Goal: Information Seeking & Learning: Compare options

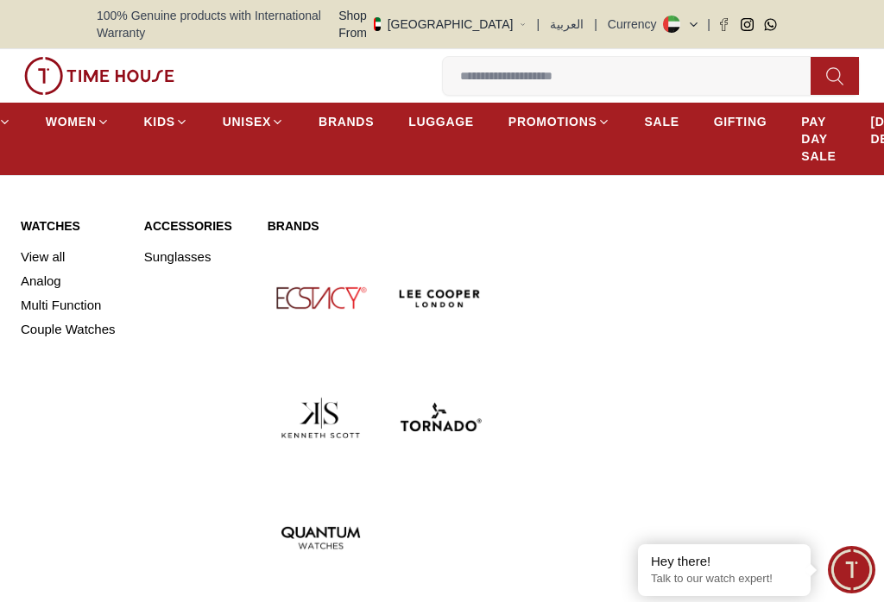
click at [53, 269] on link "Analog" at bounding box center [72, 281] width 103 height 24
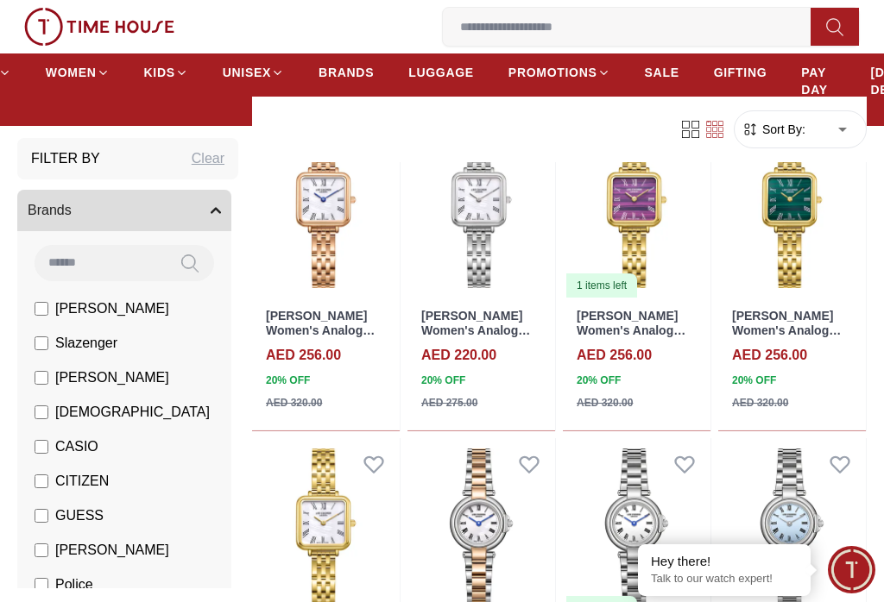
scroll to position [1215, 0]
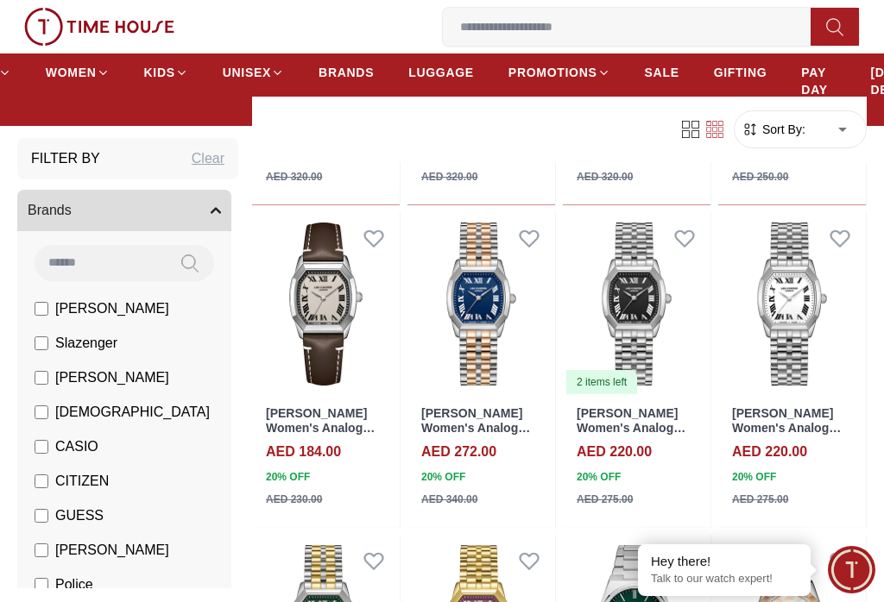
scroll to position [2834, 0]
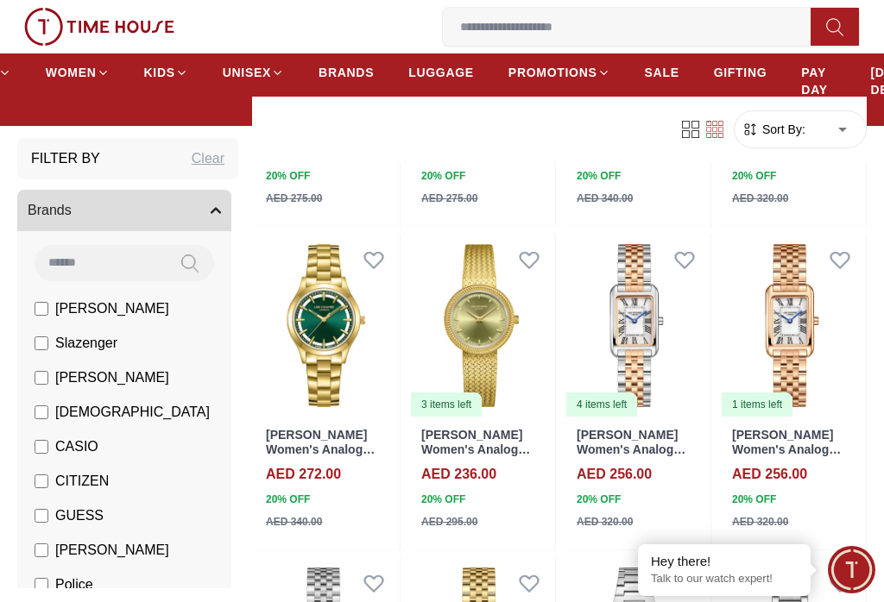
scroll to position [4463, 0]
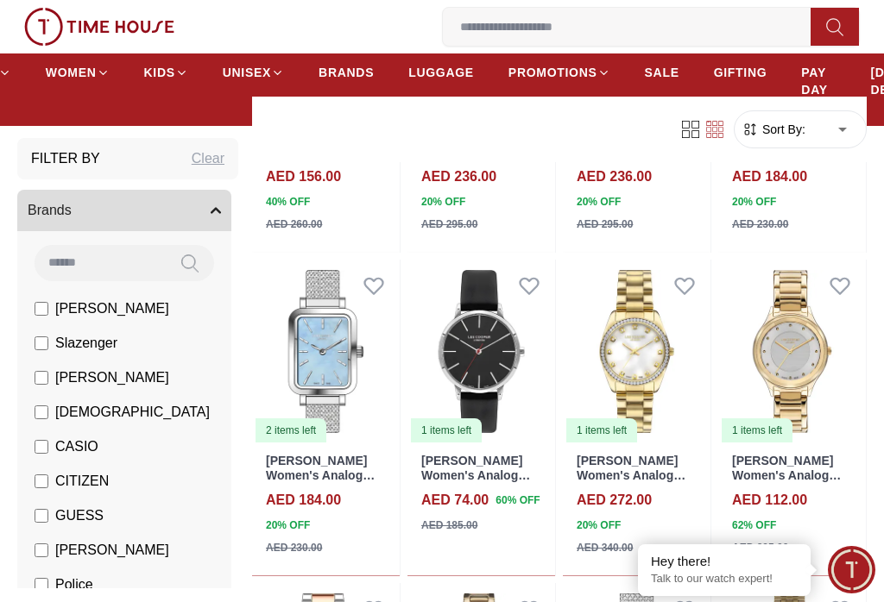
scroll to position [5570, 0]
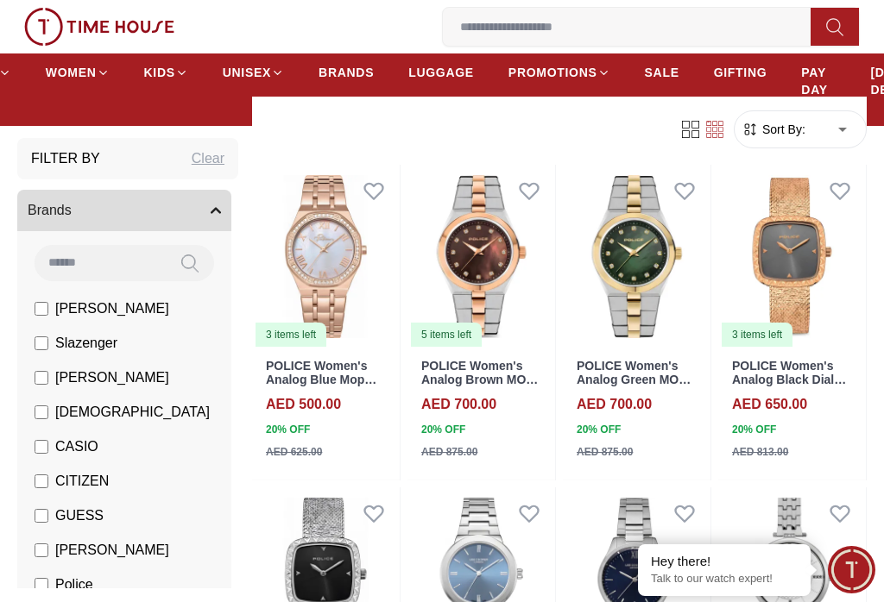
scroll to position [7620, 0]
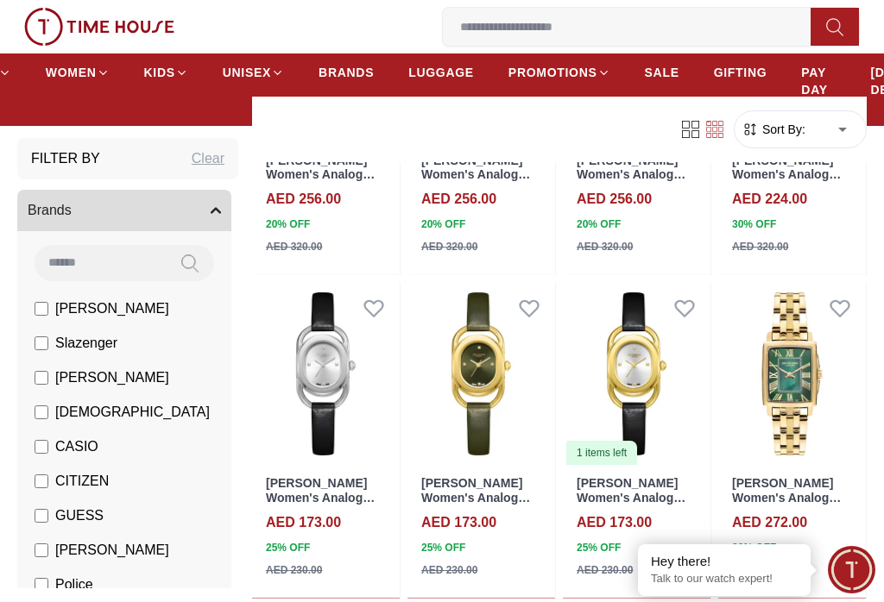
scroll to position [9257, 0]
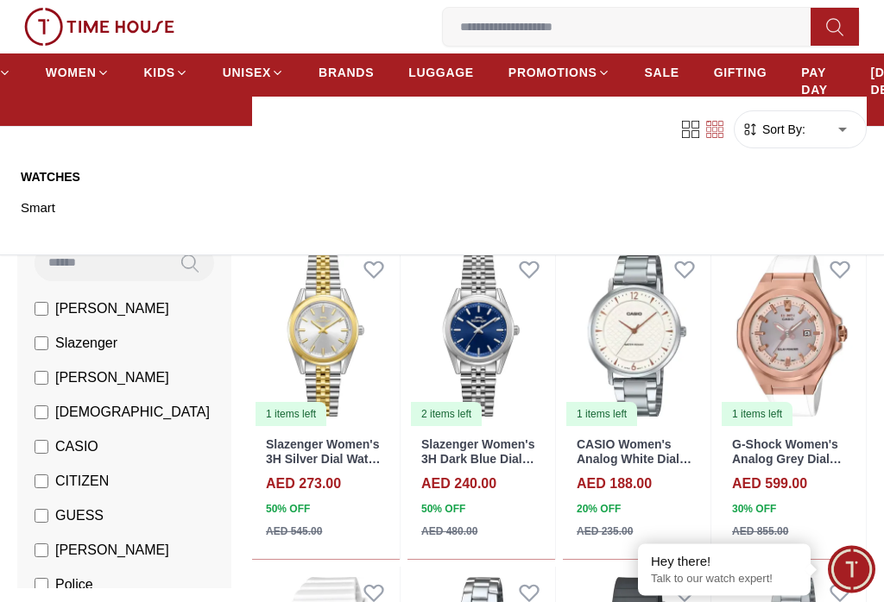
scroll to position [10401, 0]
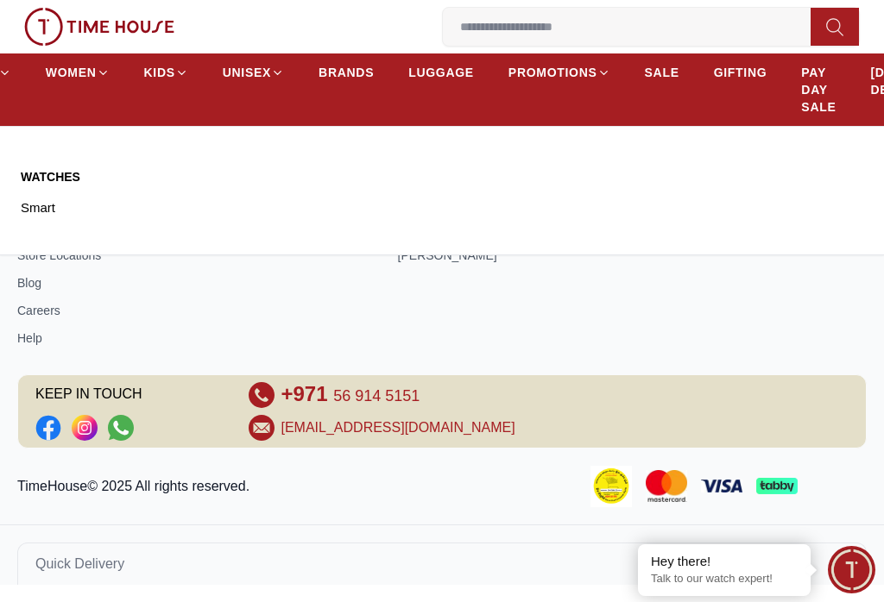
scroll to position [2259, 0]
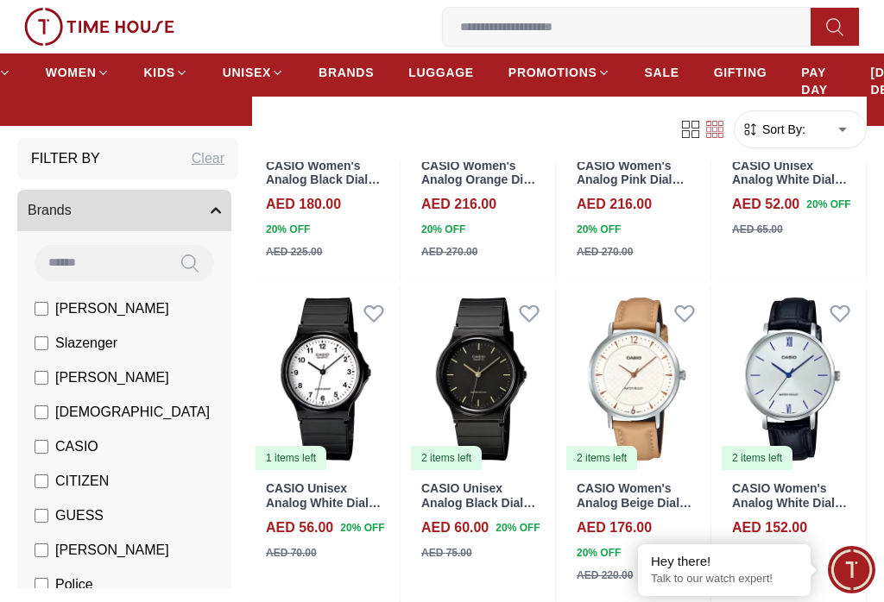
scroll to position [1028, 0]
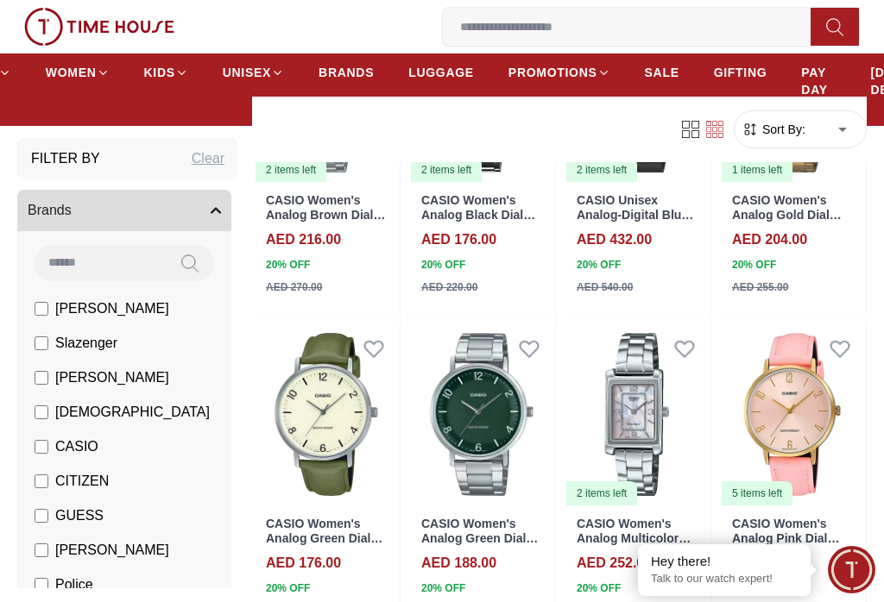
scroll to position [2273, 0]
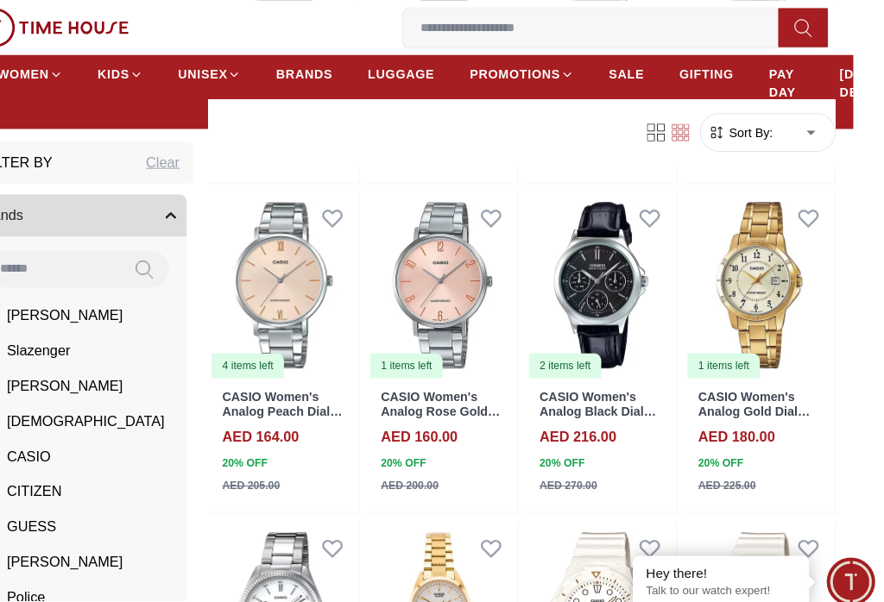
scroll to position [4523, 32]
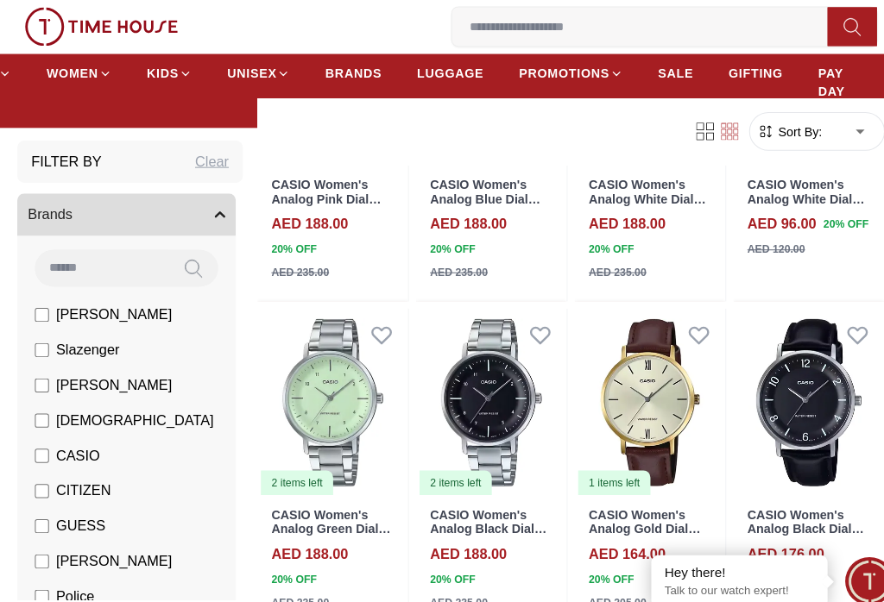
scroll to position [2937, 0]
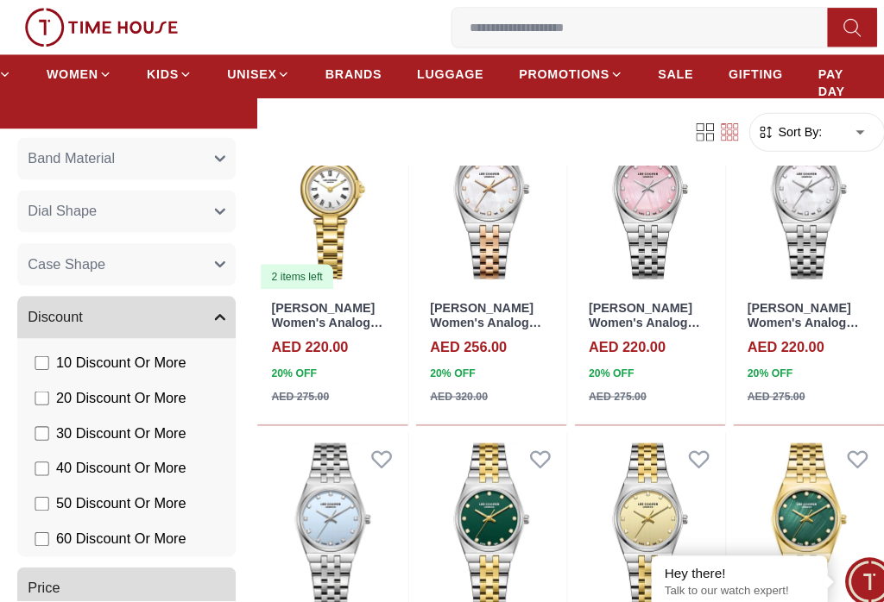
scroll to position [1015, 0]
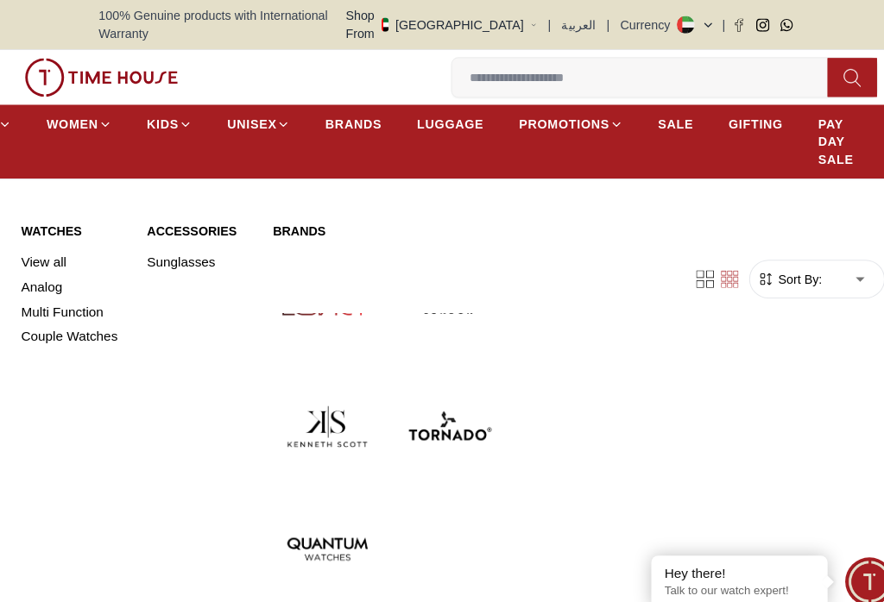
scroll to position [880, 0]
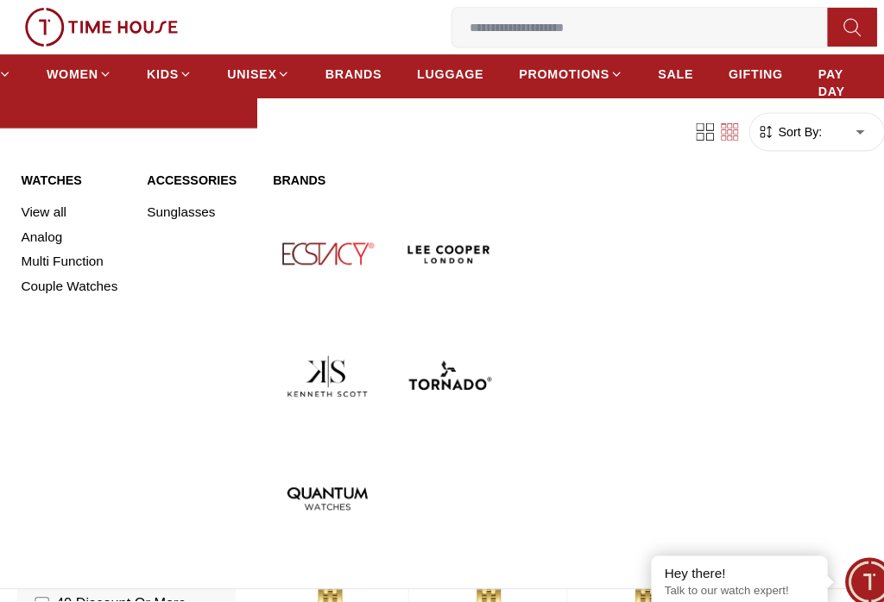
scroll to position [173, 0]
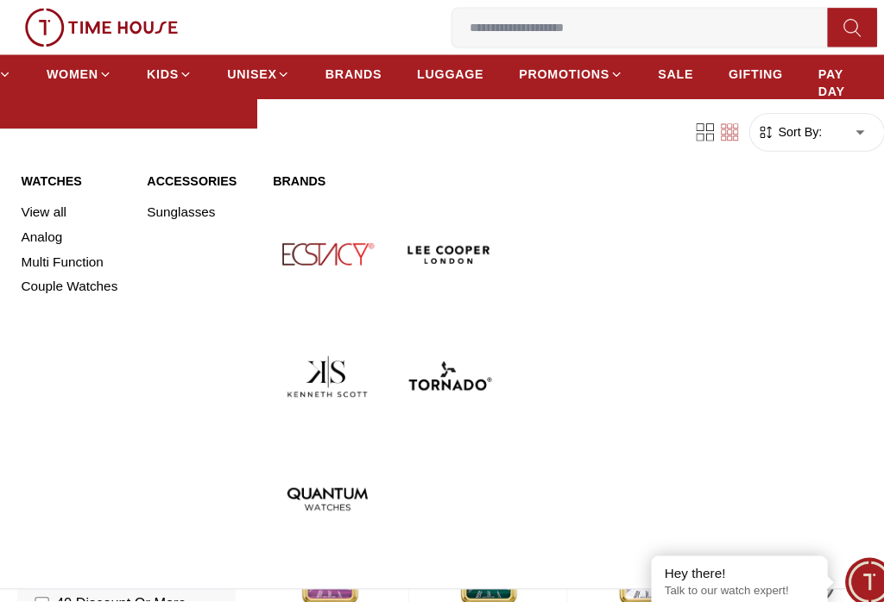
scroll to position [1581, 0]
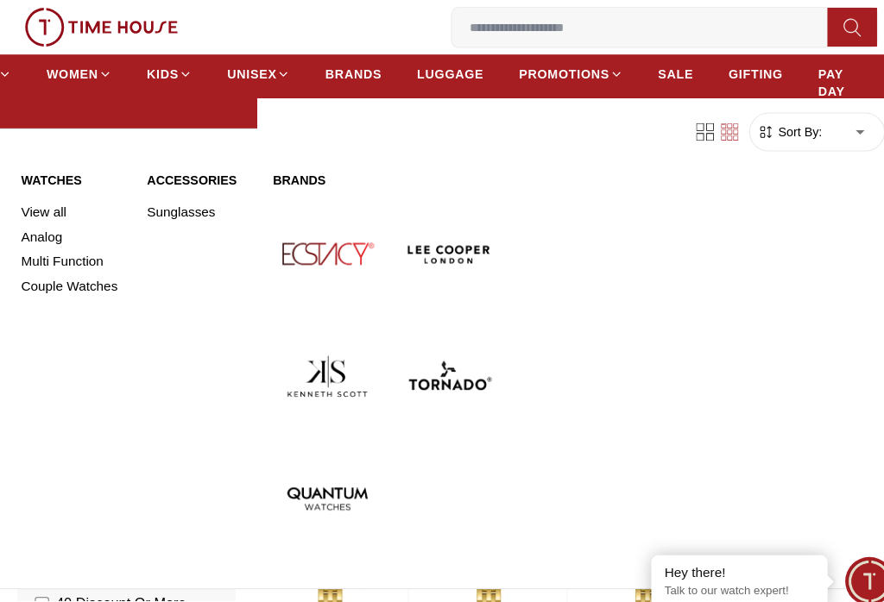
scroll to position [148, 0]
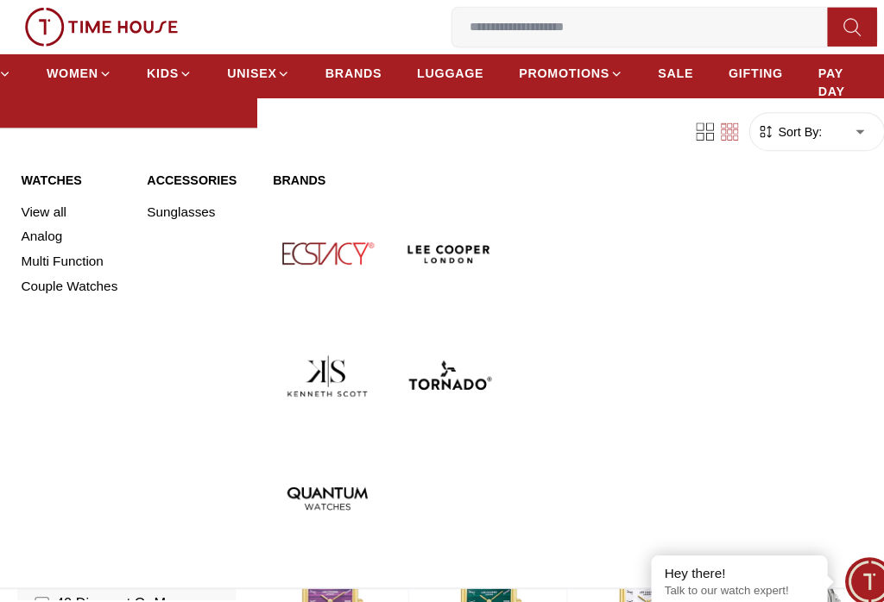
scroll to position [1045, 0]
